Goal: Information Seeking & Learning: Find specific fact

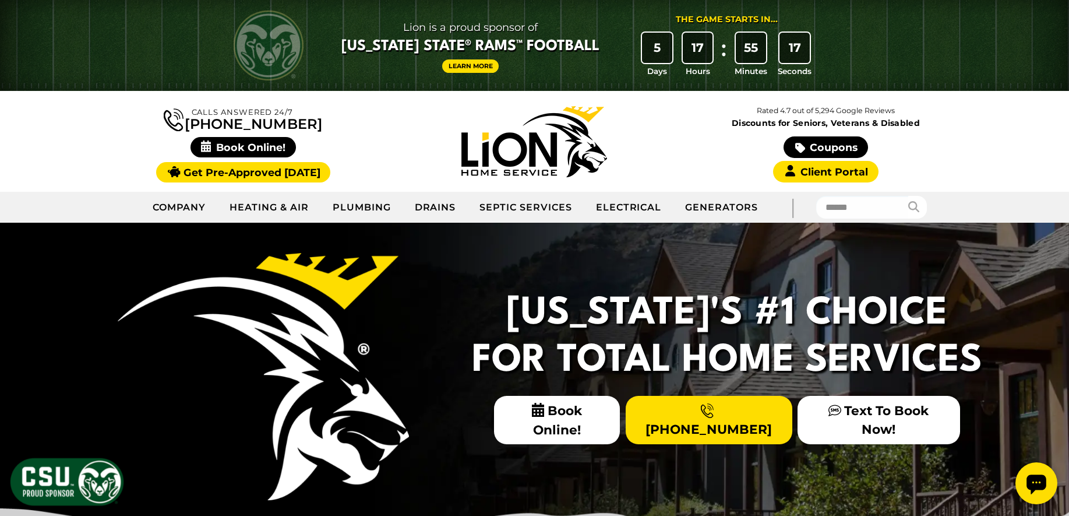
click at [468, 64] on link "Learn More" at bounding box center [470, 65] width 57 height 13
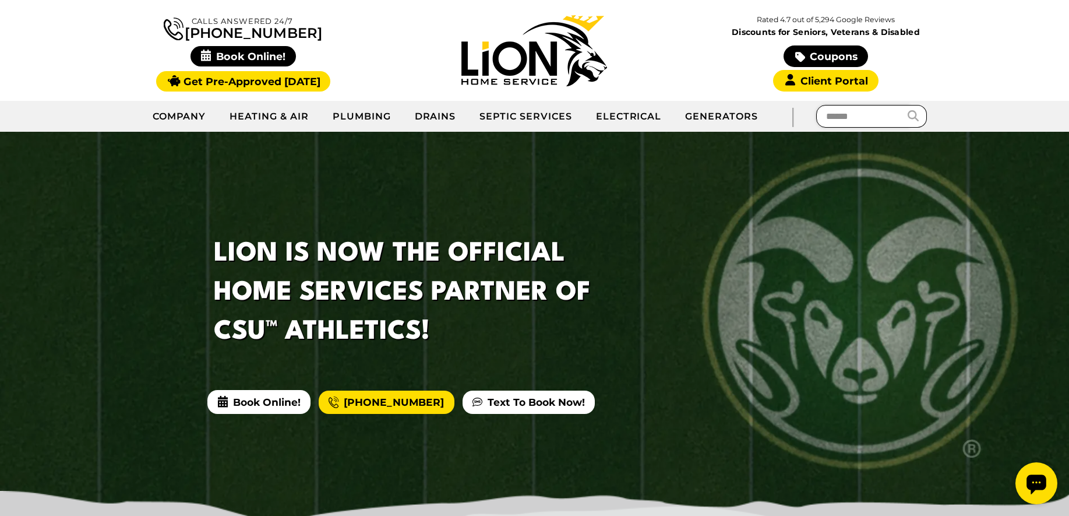
click at [861, 114] on input "text" at bounding box center [862, 116] width 93 height 23
type input "**********"
click at [908, 105] on button "submit" at bounding box center [917, 116] width 19 height 23
